Goal: Task Accomplishment & Management: Manage account settings

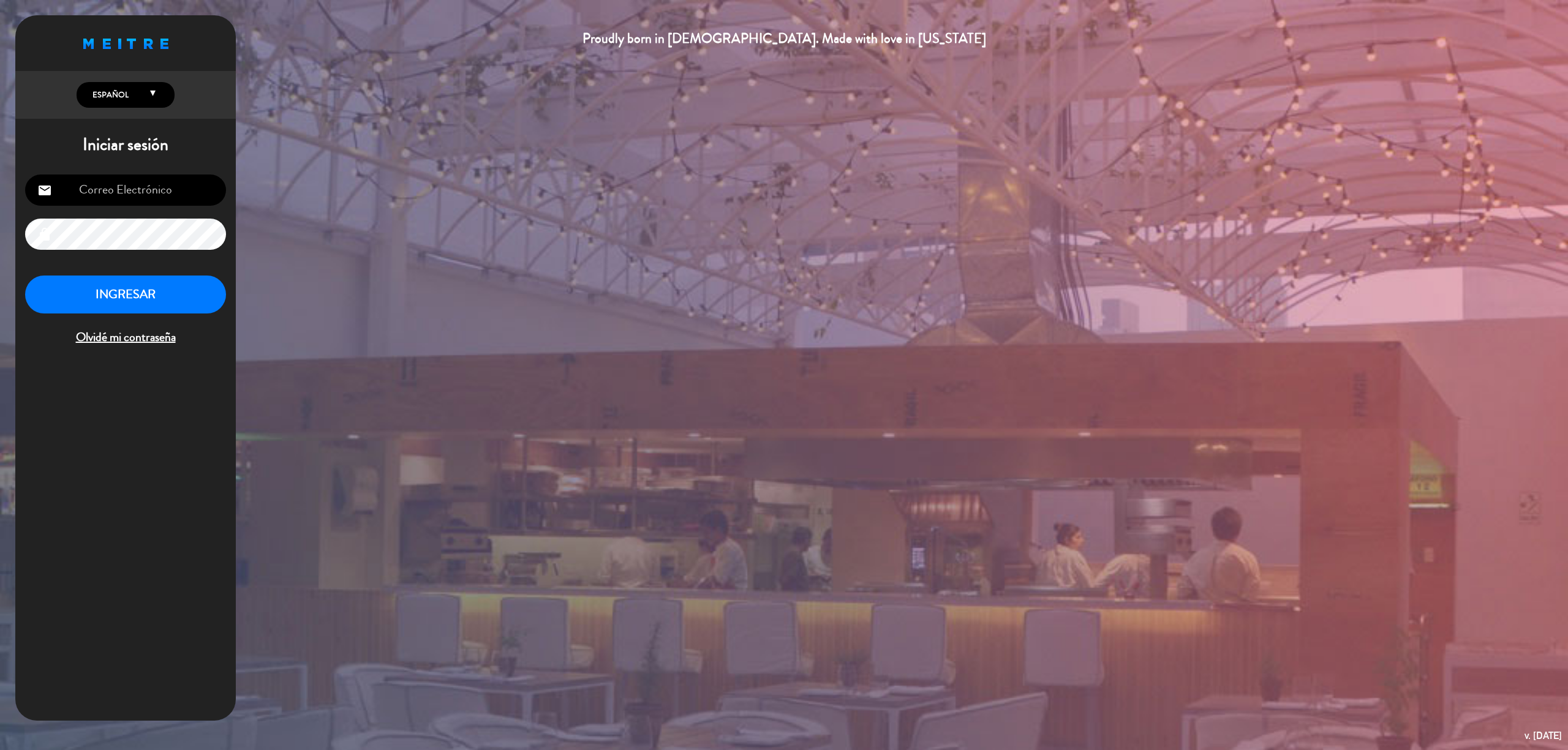
type input "[EMAIL_ADDRESS][DOMAIN_NAME]"
click at [152, 292] on button "INGRESAR" at bounding box center [125, 295] width 201 height 38
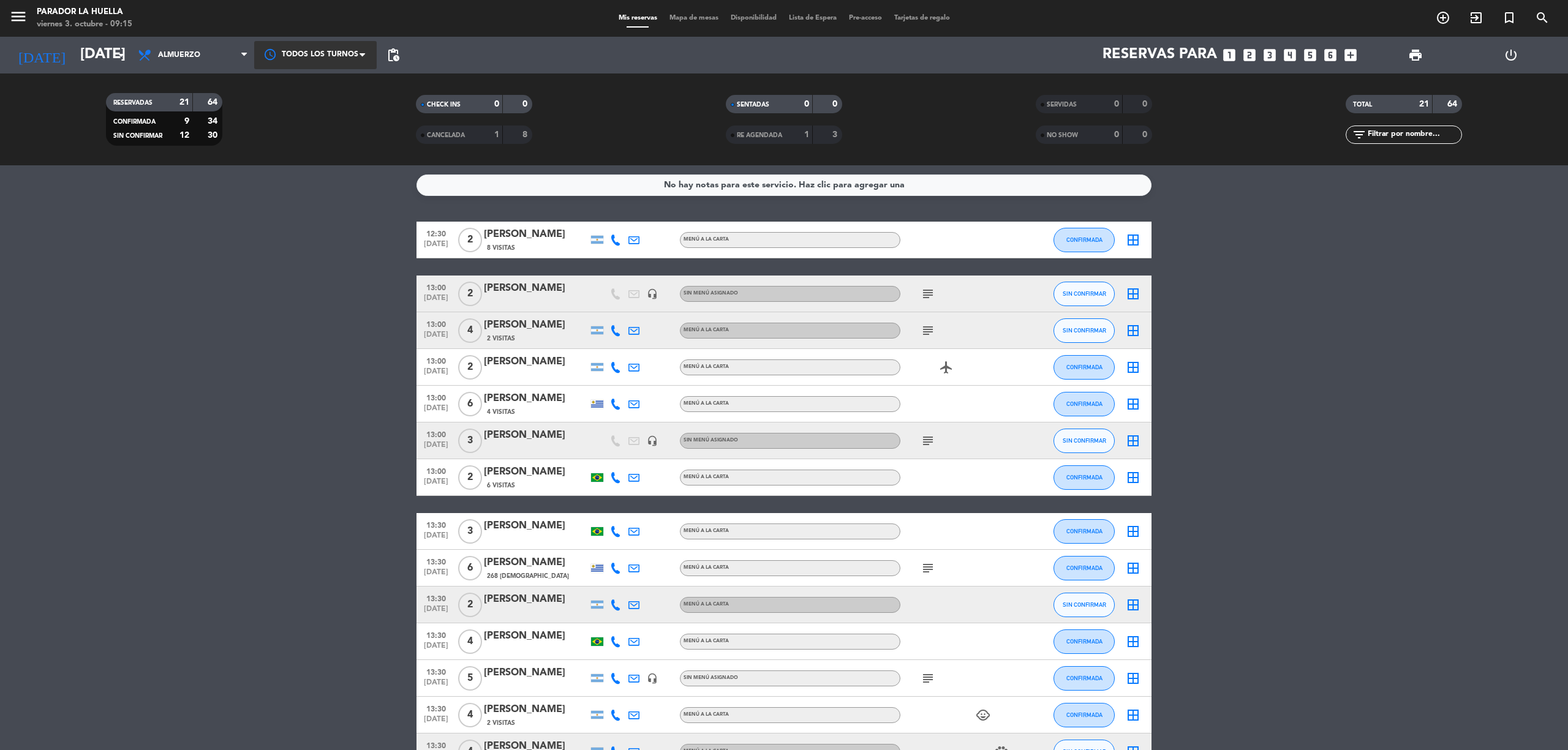
click at [344, 52] on div at bounding box center [316, 54] width 122 height 28
click at [326, 101] on div "12:30" at bounding box center [316, 110] width 122 height 27
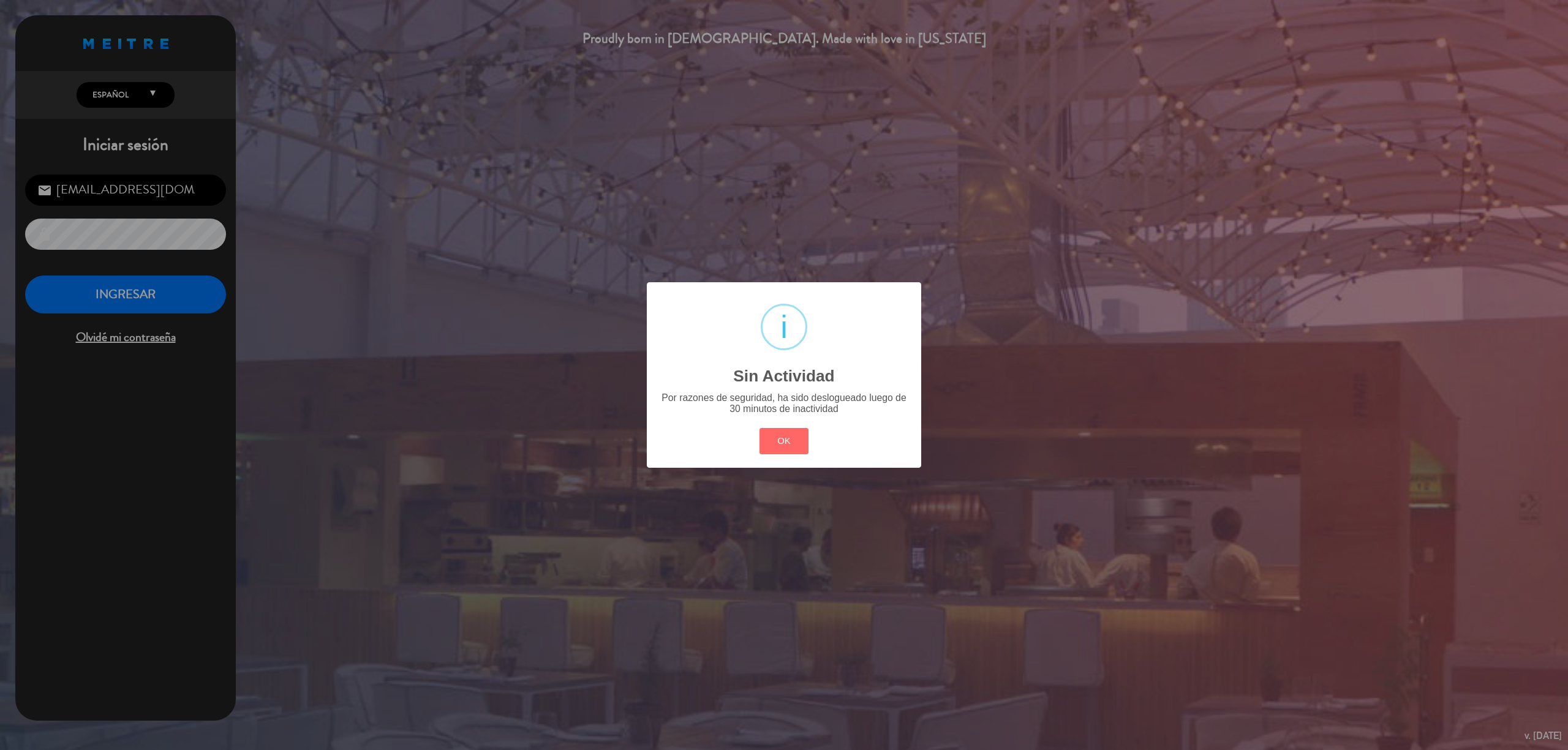
click at [931, 636] on div "? ! i Sin Actividad × Por razones de seguridad, ha sido deslogueado luego de 30…" at bounding box center [784, 375] width 1568 height 750
